Goal: Transaction & Acquisition: Purchase product/service

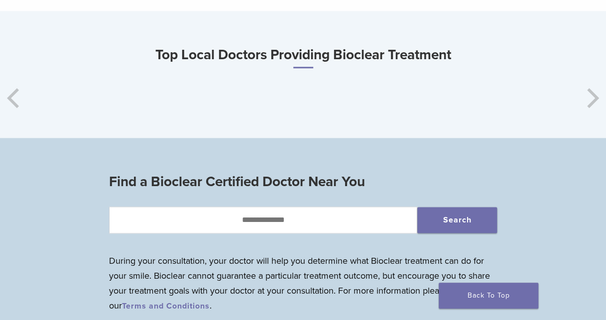
scroll to position [507, 0]
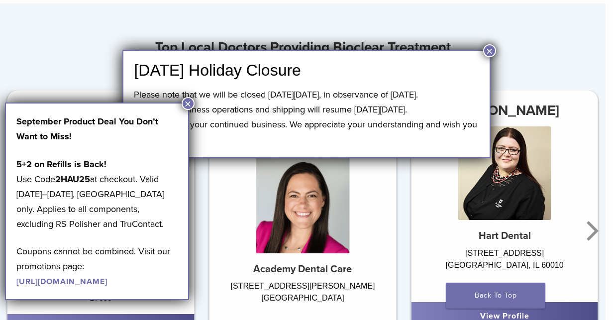
click at [191, 103] on button "×" at bounding box center [188, 103] width 13 height 13
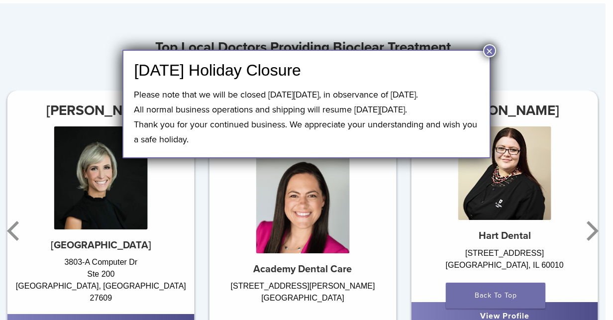
click at [490, 52] on button "×" at bounding box center [489, 50] width 13 height 13
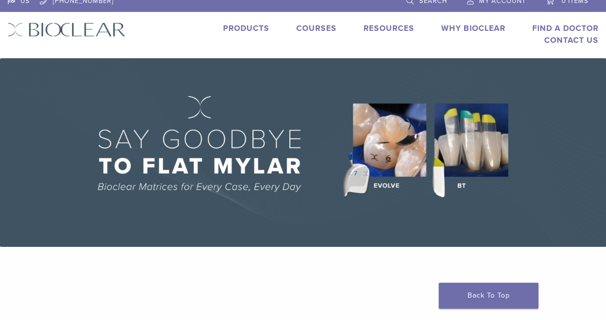
scroll to position [0, 0]
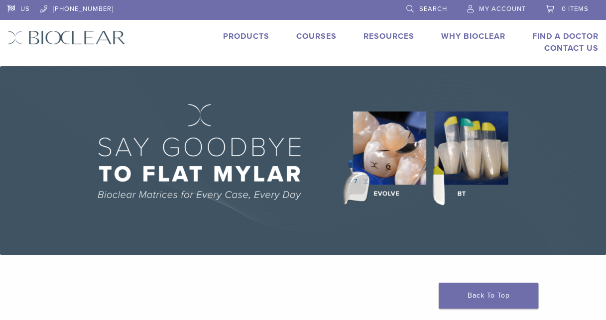
click at [254, 38] on link "Products" at bounding box center [246, 36] width 46 height 10
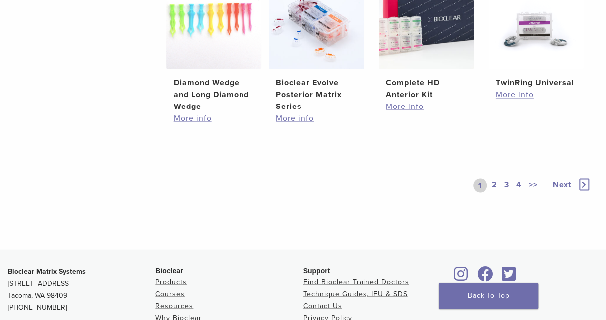
scroll to position [746, 0]
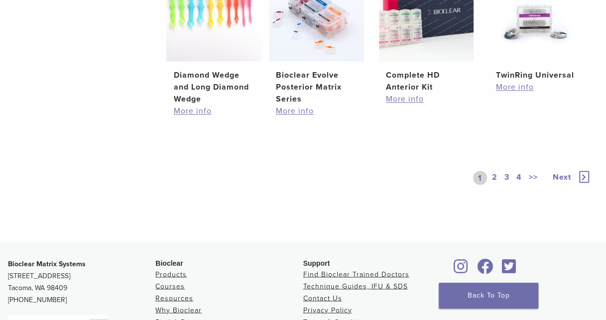
click at [493, 173] on link "2" at bounding box center [494, 178] width 9 height 14
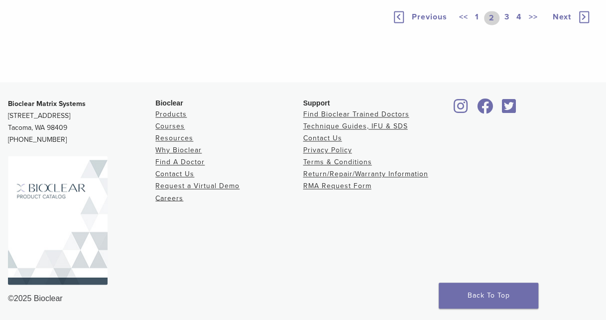
scroll to position [846, 0]
click at [507, 25] on link "3" at bounding box center [506, 18] width 9 height 14
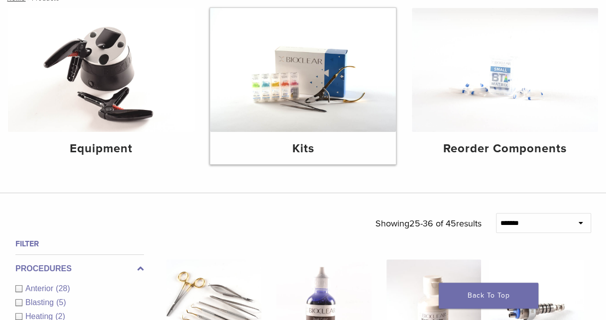
scroll to position [100, 0]
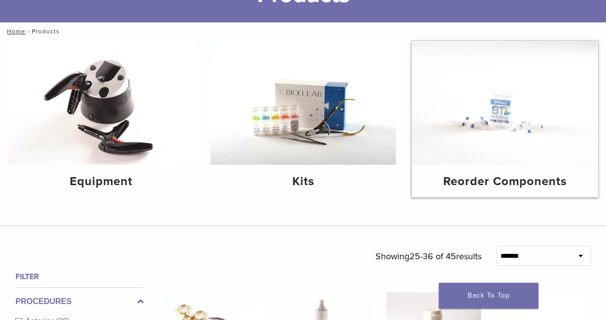
click at [538, 112] on img at bounding box center [504, 103] width 186 height 124
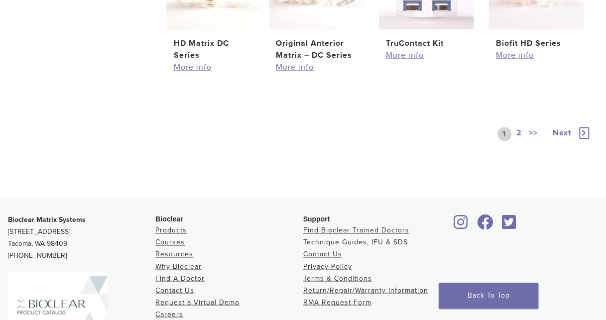
scroll to position [498, 0]
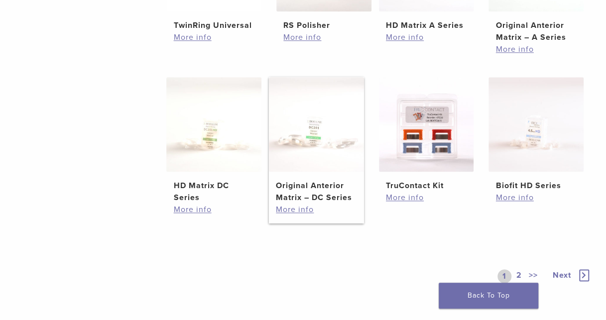
click at [338, 151] on img at bounding box center [316, 124] width 95 height 95
